Goal: Task Accomplishment & Management: Use online tool/utility

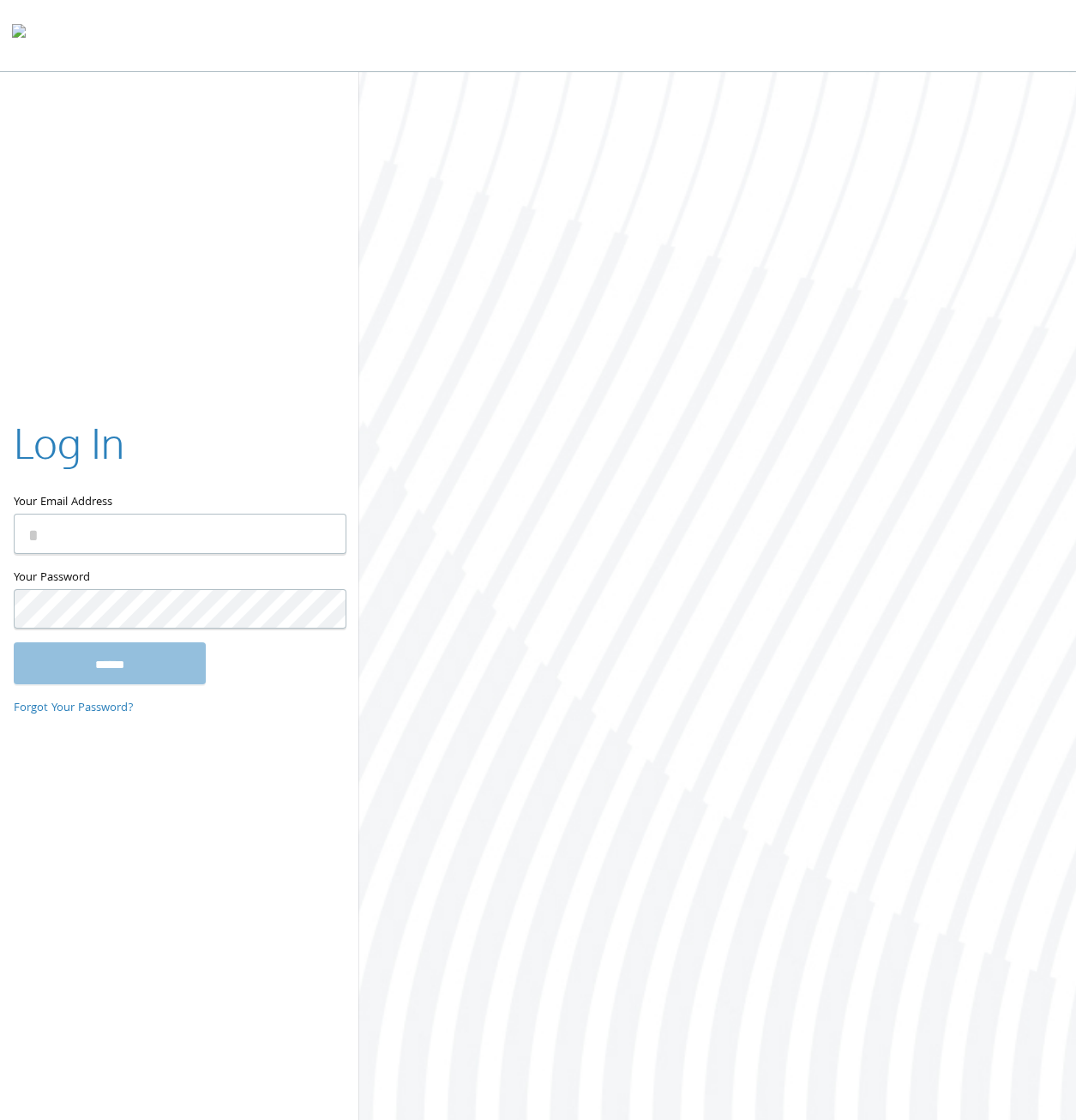
click at [193, 519] on input "Your Email Address" at bounding box center [180, 533] width 332 height 40
paste input "**********"
type input "**********"
click at [173, 674] on input "******" at bounding box center [109, 663] width 193 height 41
